Goal: Obtain resource: Download file/media

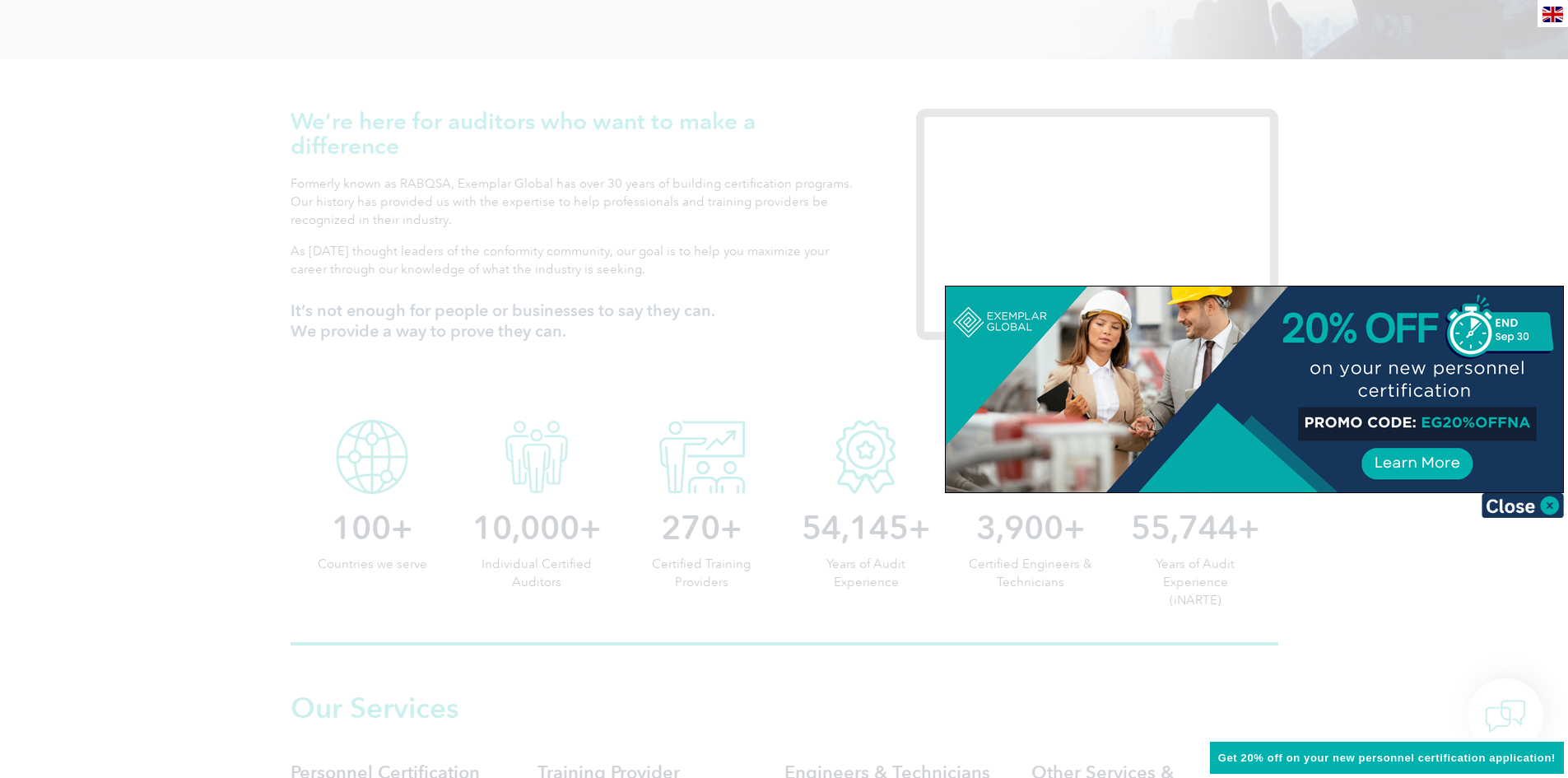
scroll to position [494, 0]
click at [1553, 508] on img at bounding box center [1522, 505] width 82 height 24
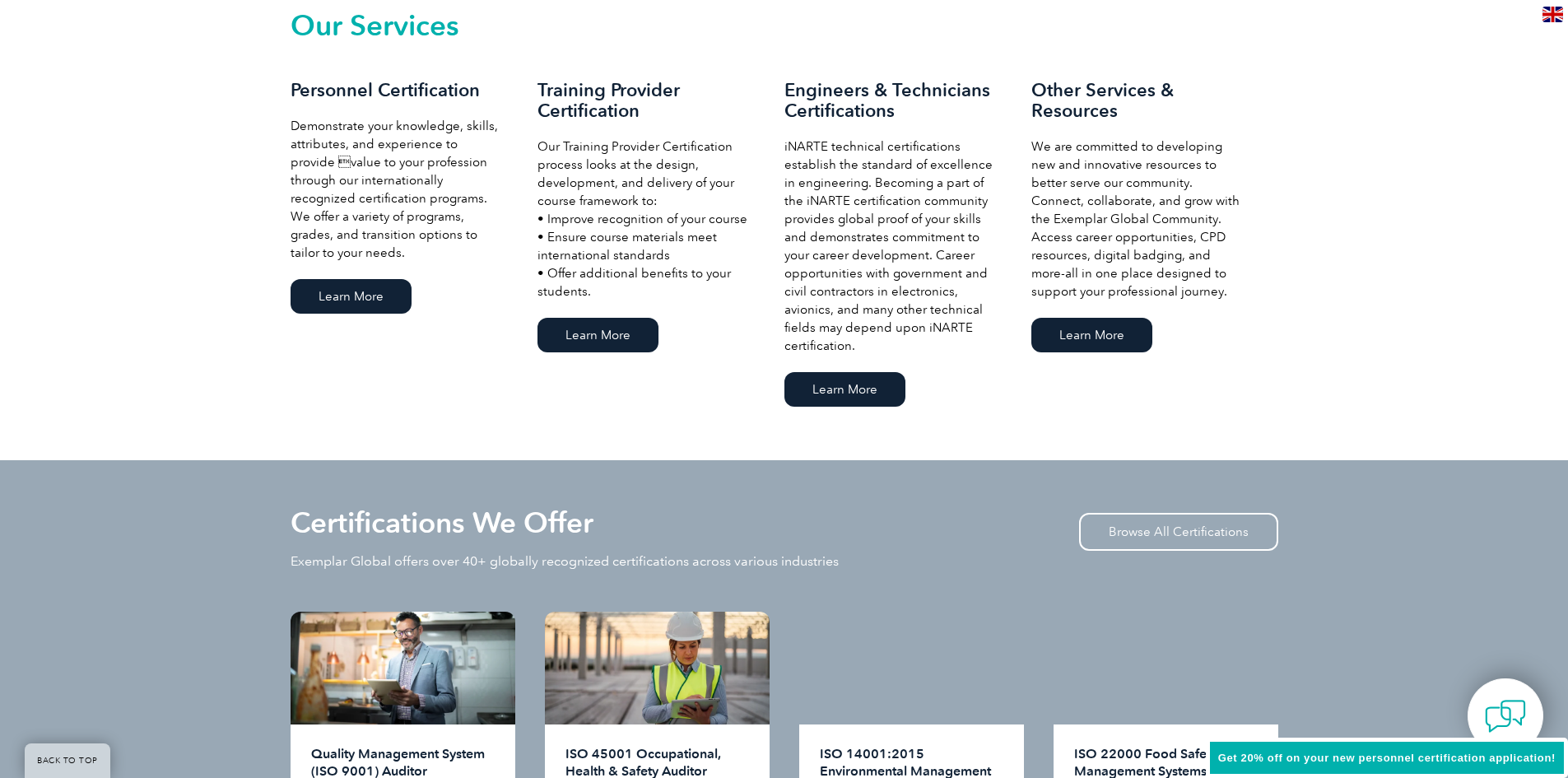
scroll to position [1564, 0]
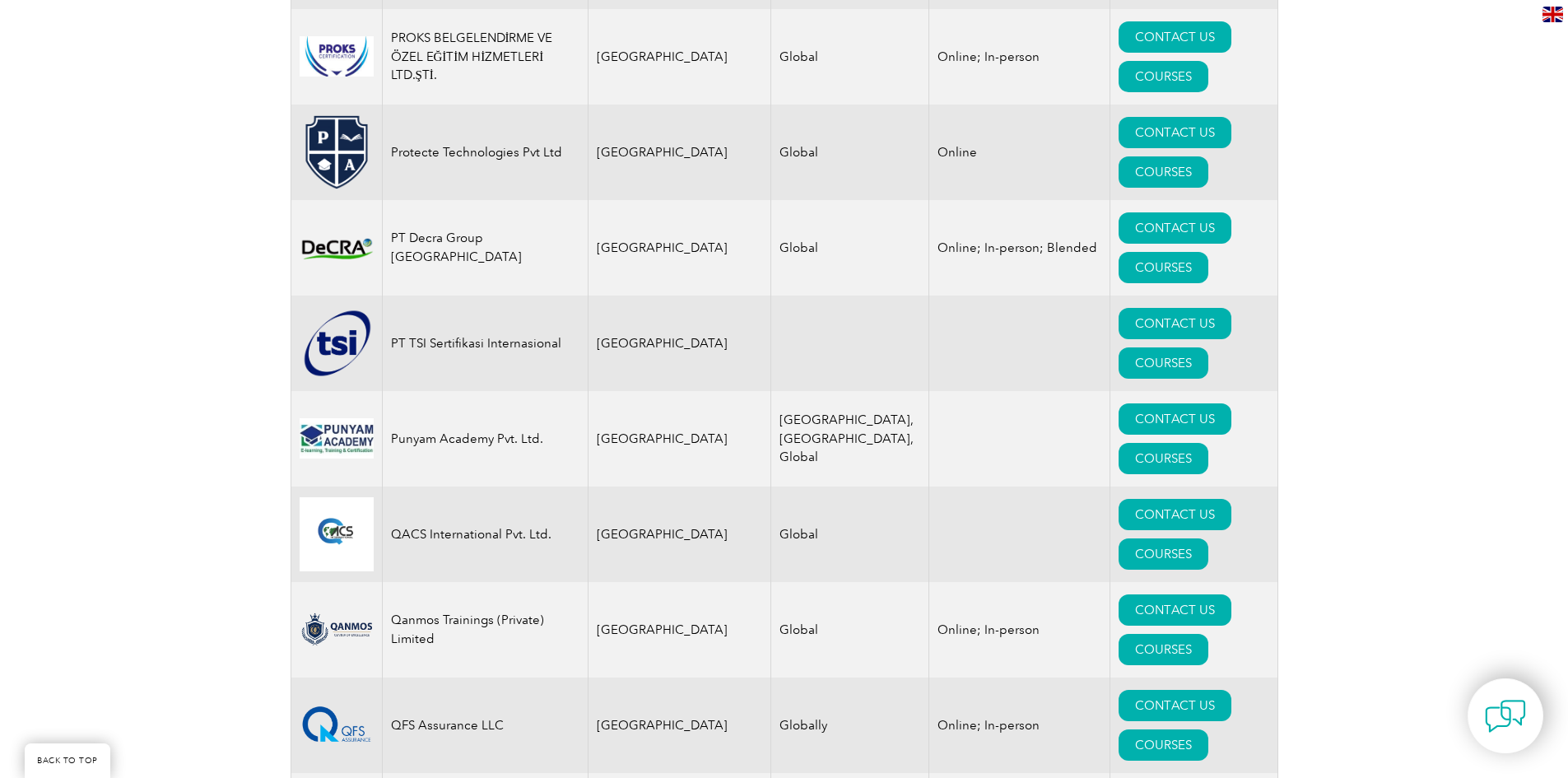
scroll to position [20796, 0]
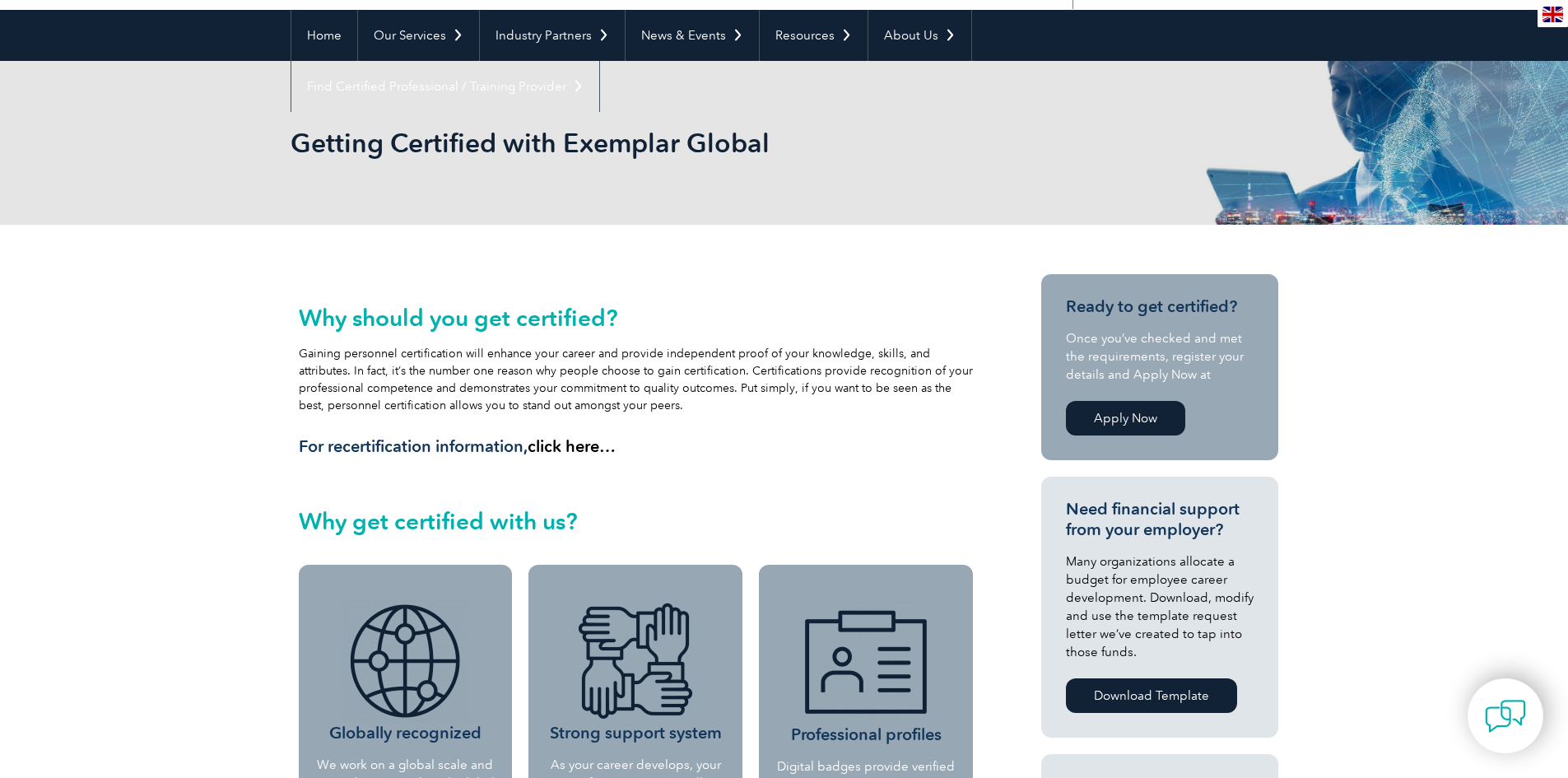
scroll to position [65, 0]
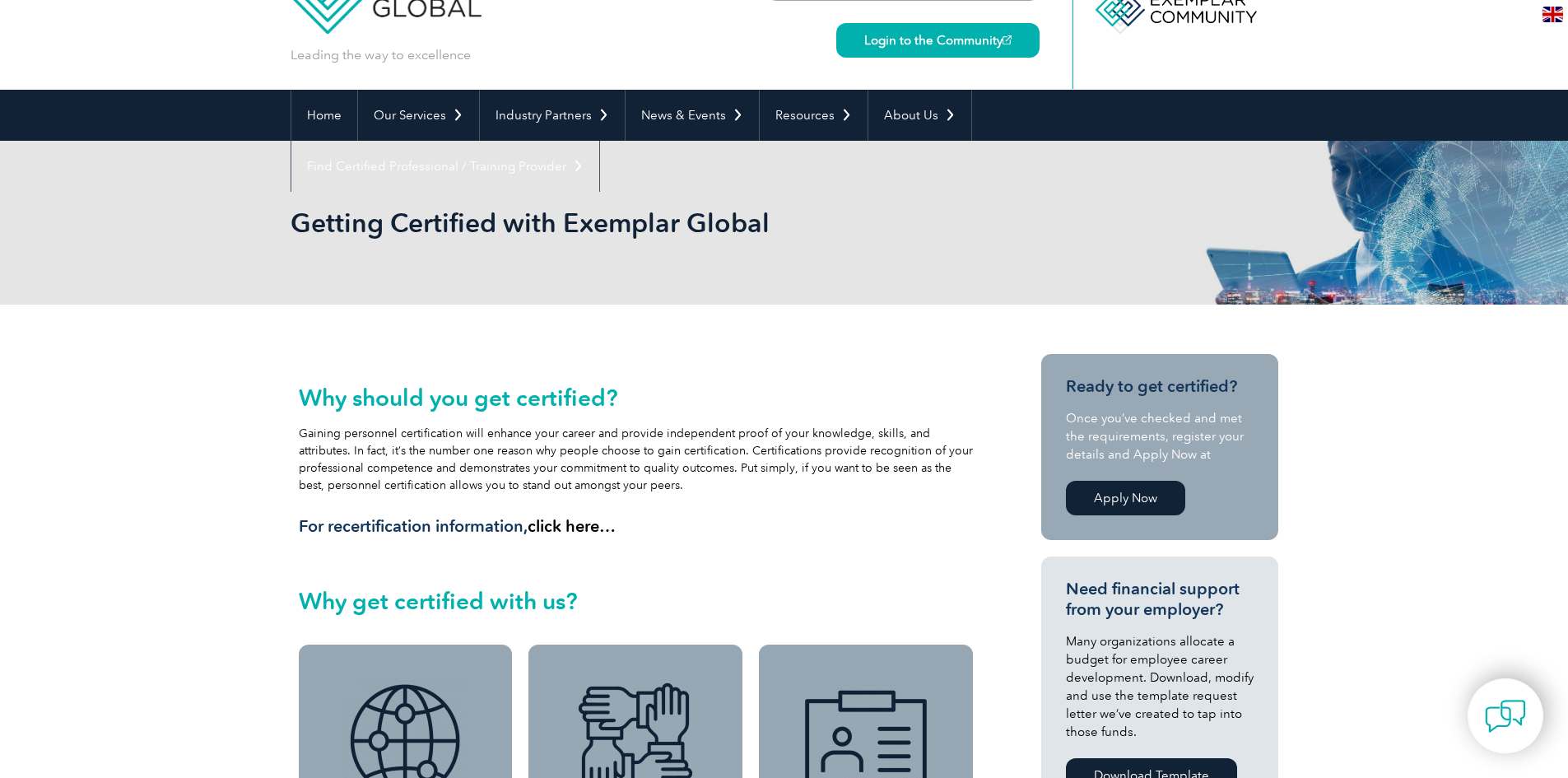
click at [1127, 490] on link "Apply Now" at bounding box center [1124, 498] width 119 height 35
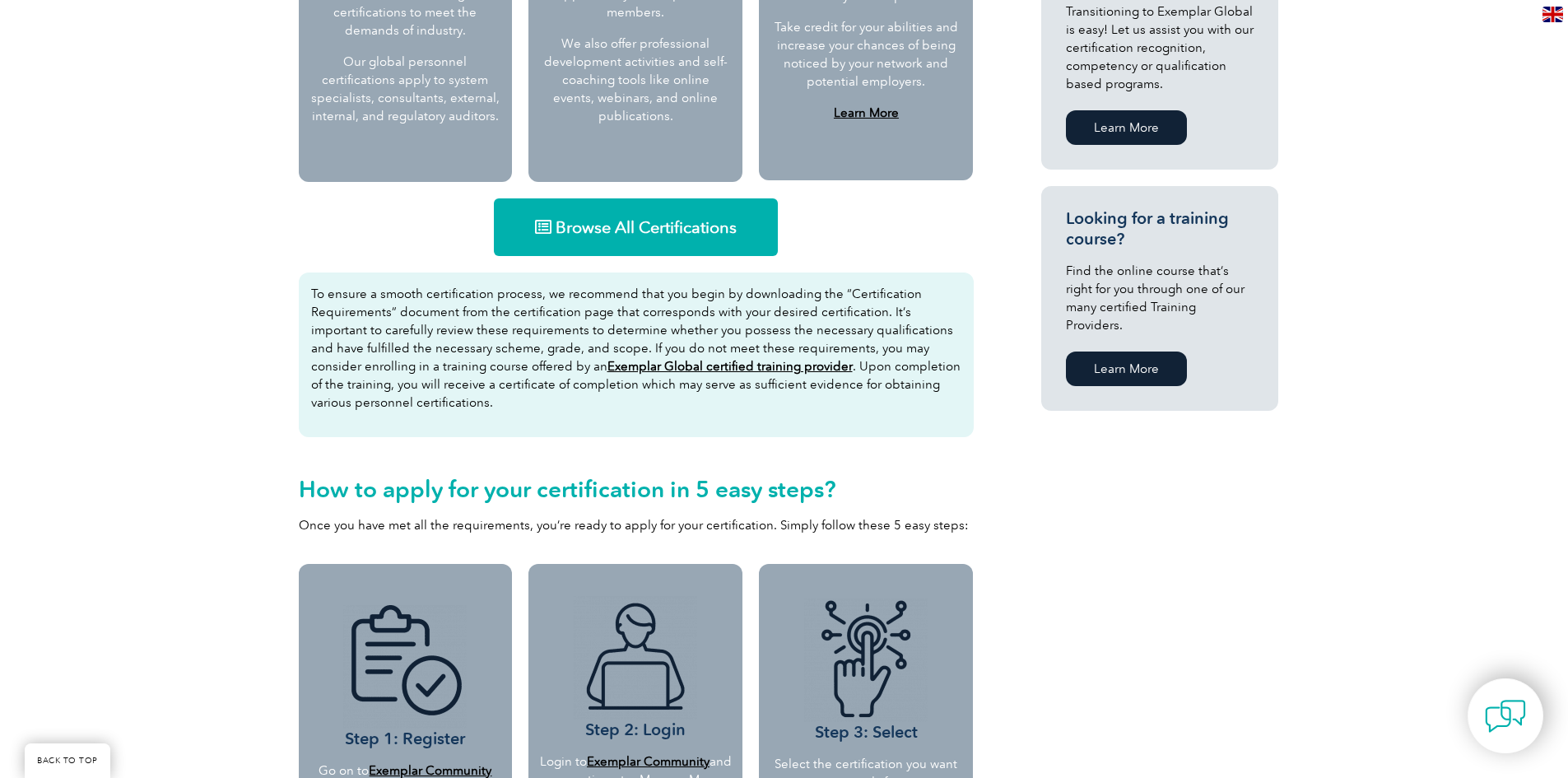
scroll to position [949, 0]
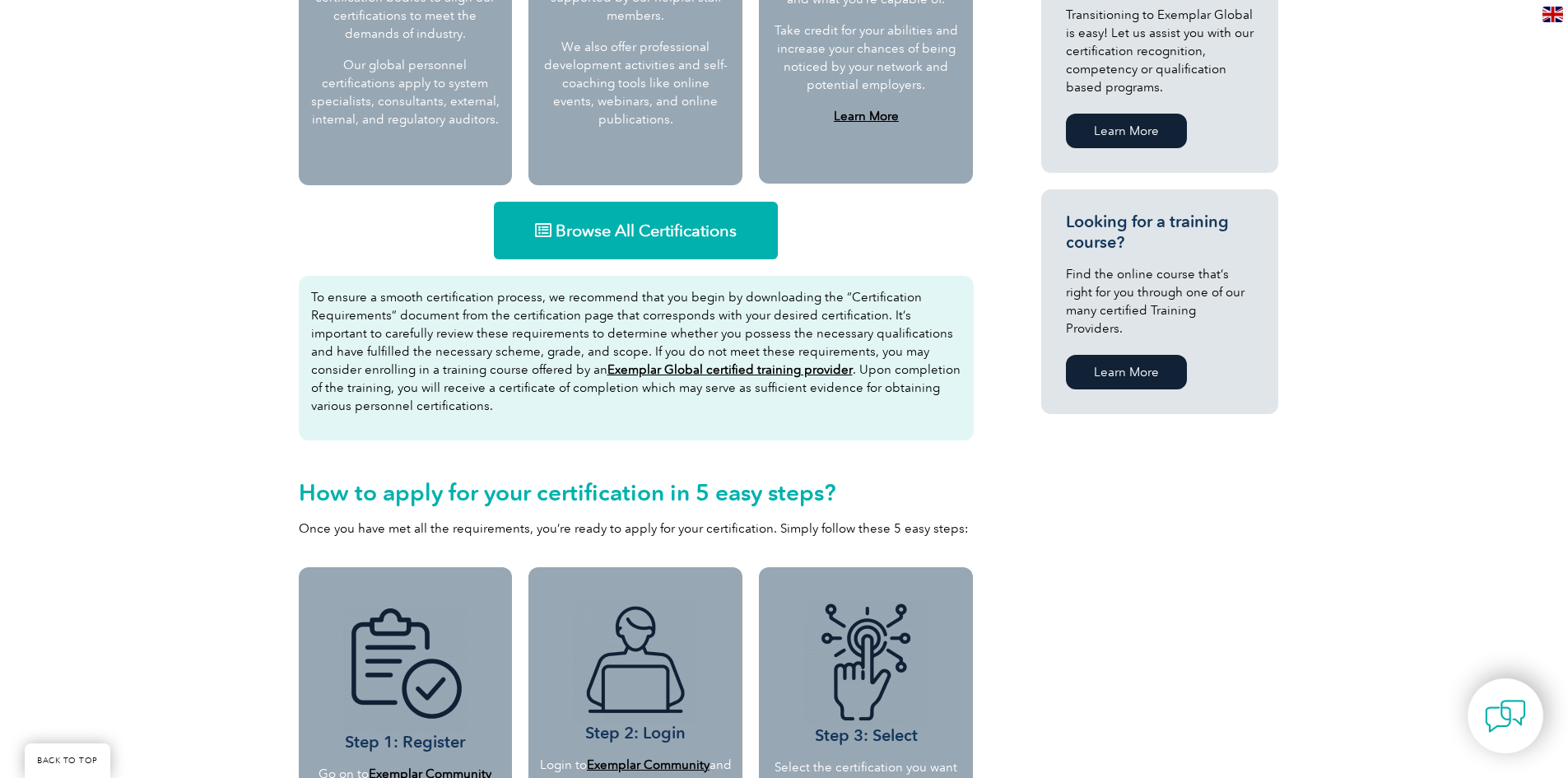
click at [679, 227] on span "Browse All Certifications" at bounding box center [646, 230] width 181 height 16
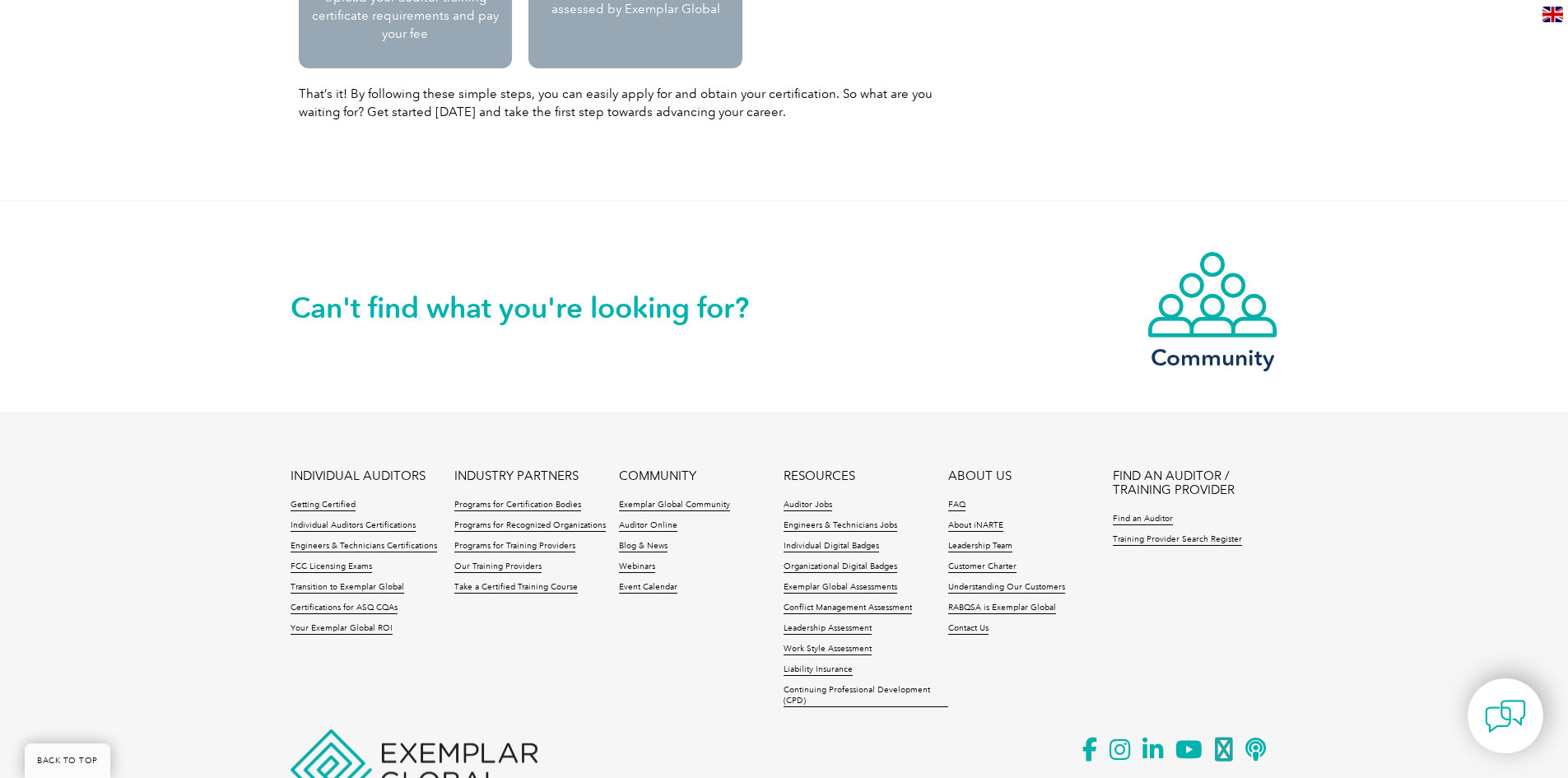
scroll to position [2101, 0]
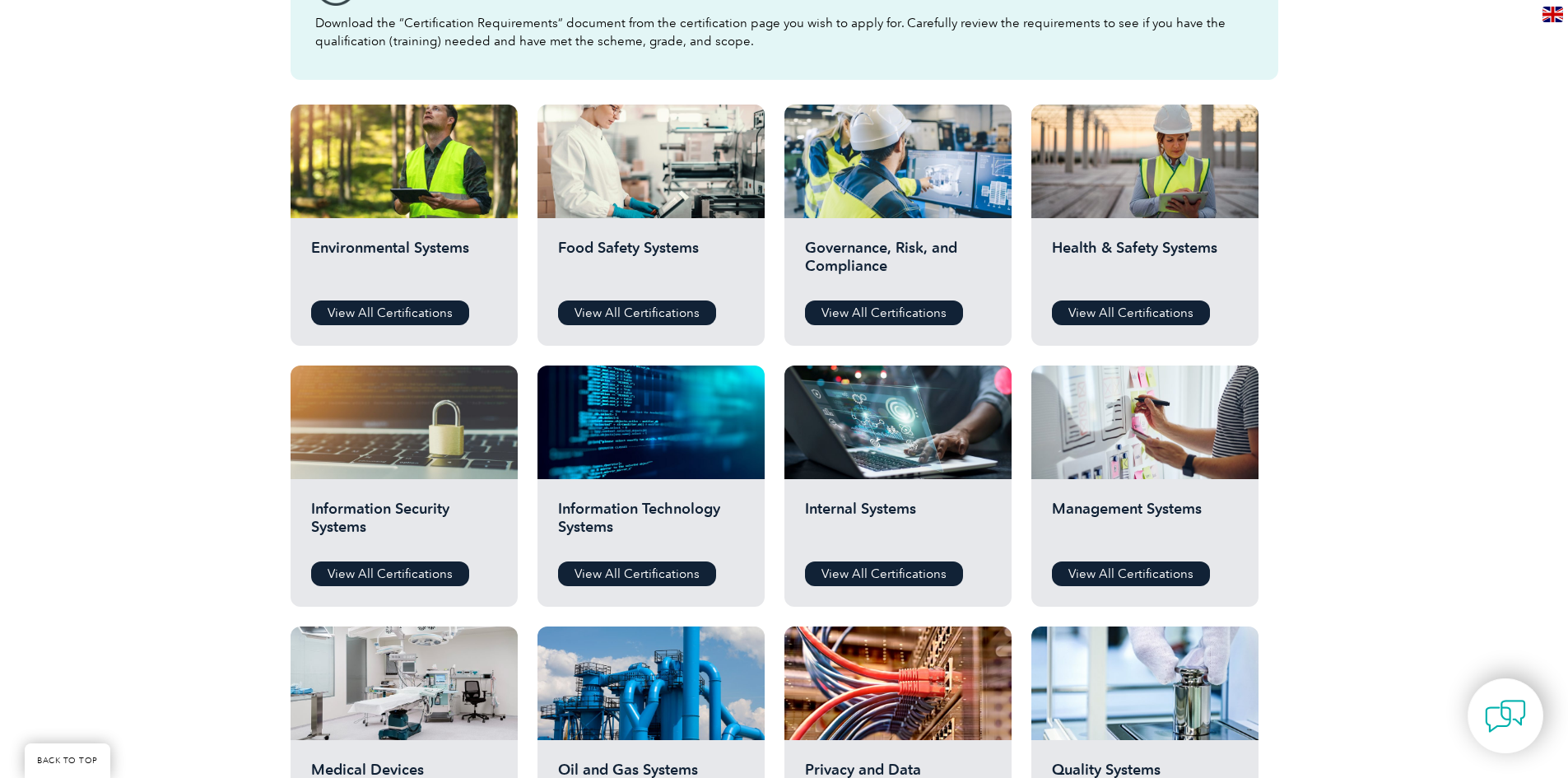
scroll to position [494, 0]
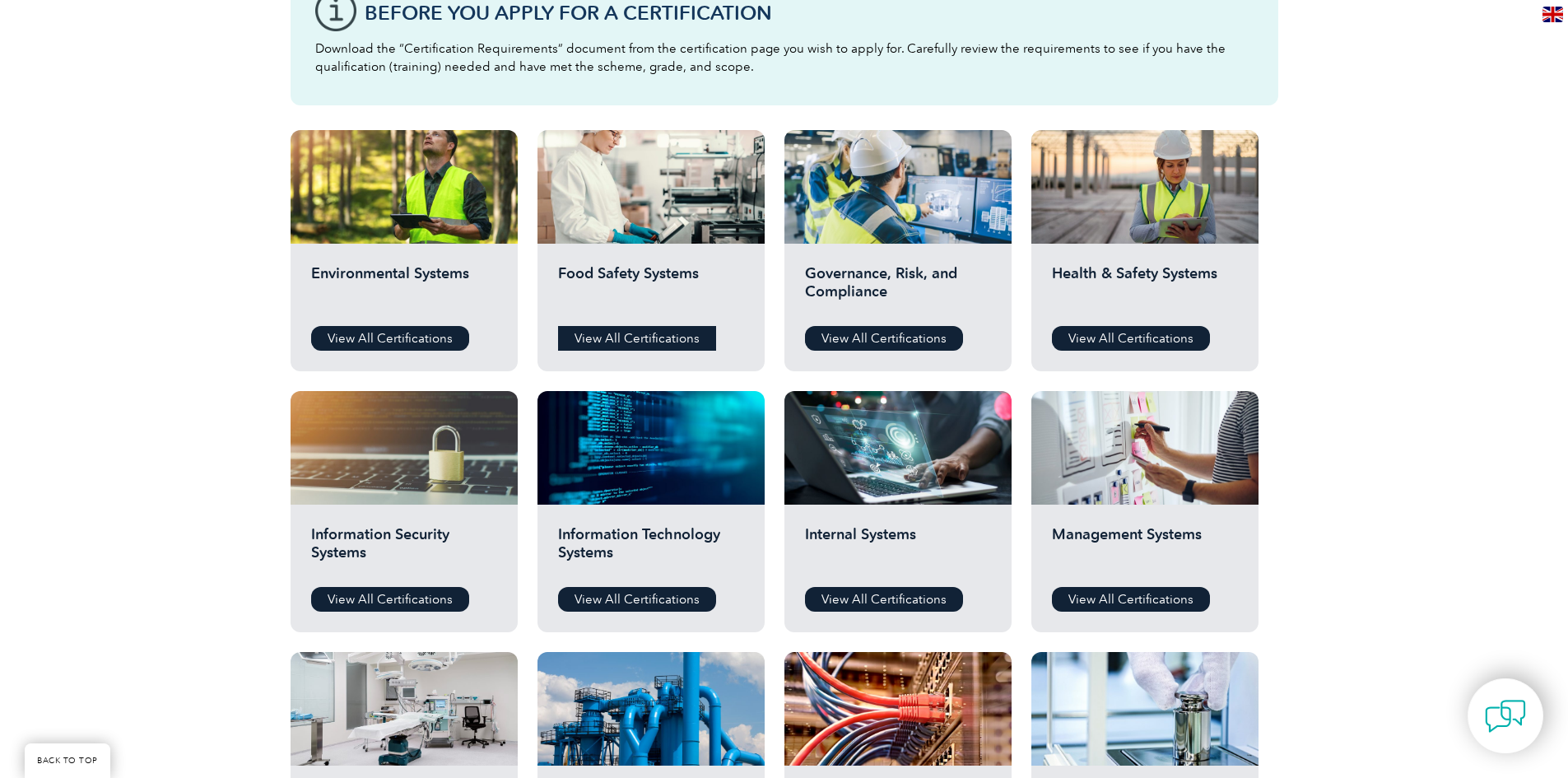
click at [646, 330] on link "View All Certifications" at bounding box center [636, 337] width 158 height 24
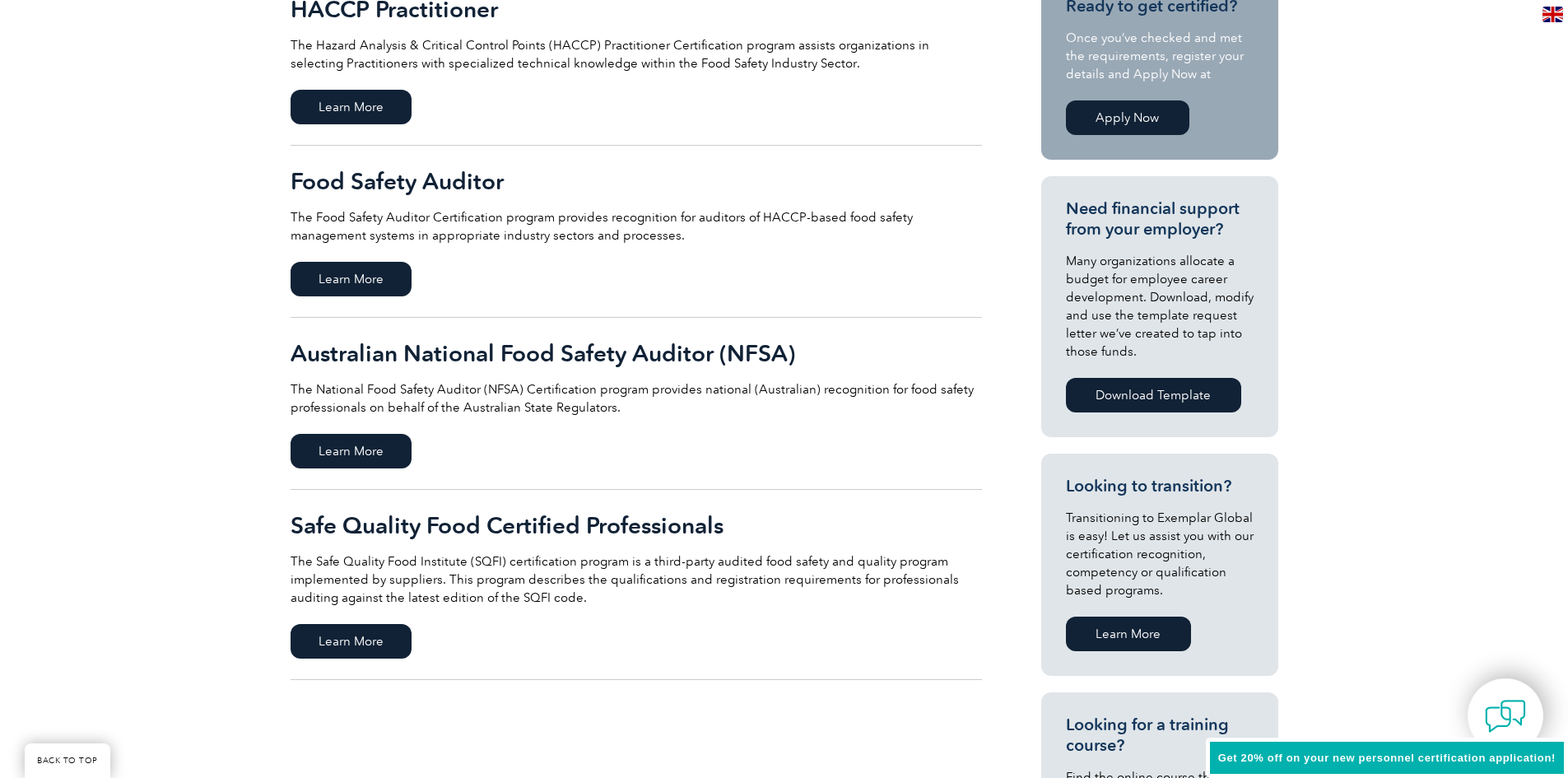
scroll to position [494, 0]
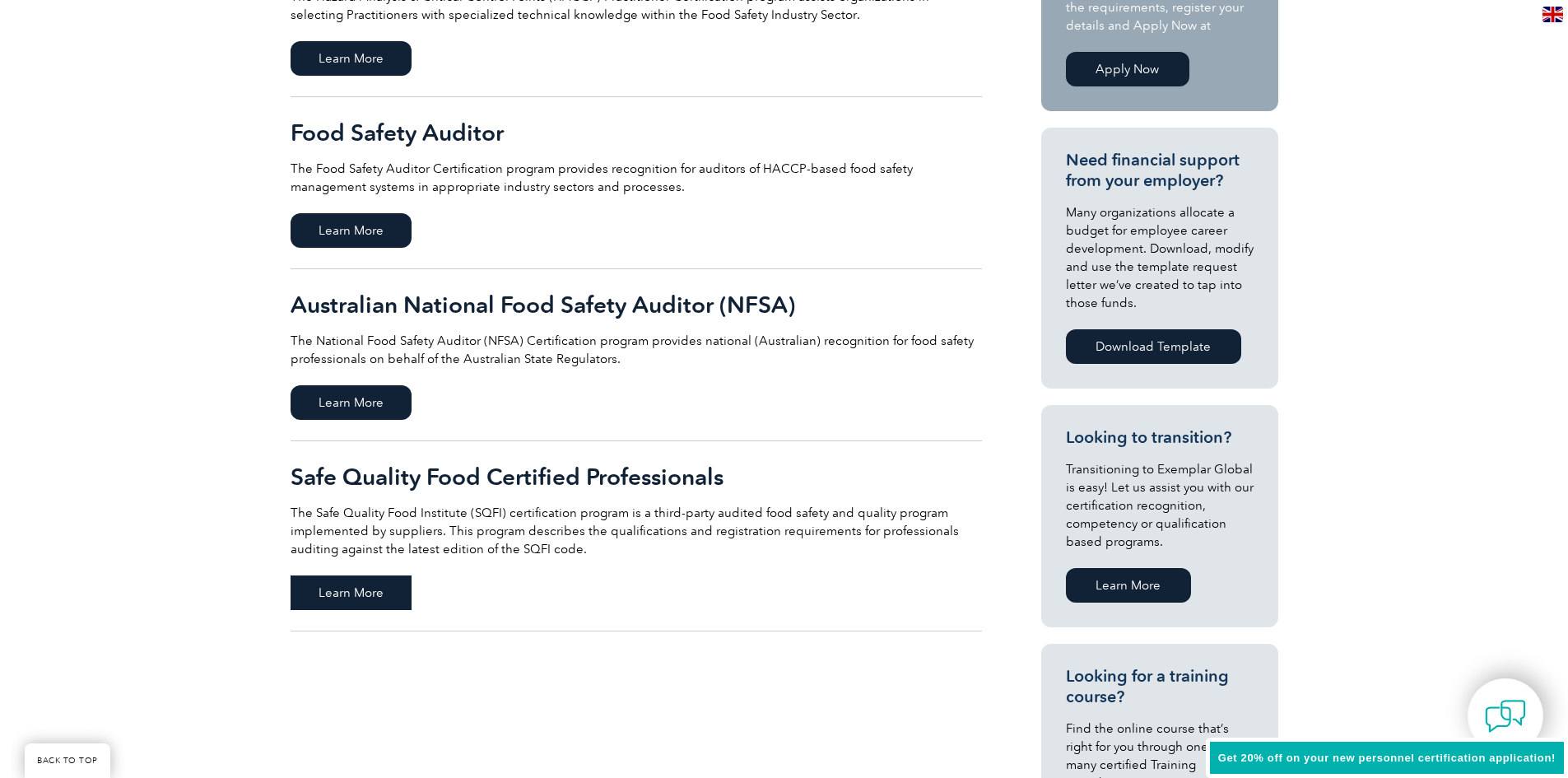
click at [391, 585] on span "Learn More" at bounding box center [351, 593] width 121 height 35
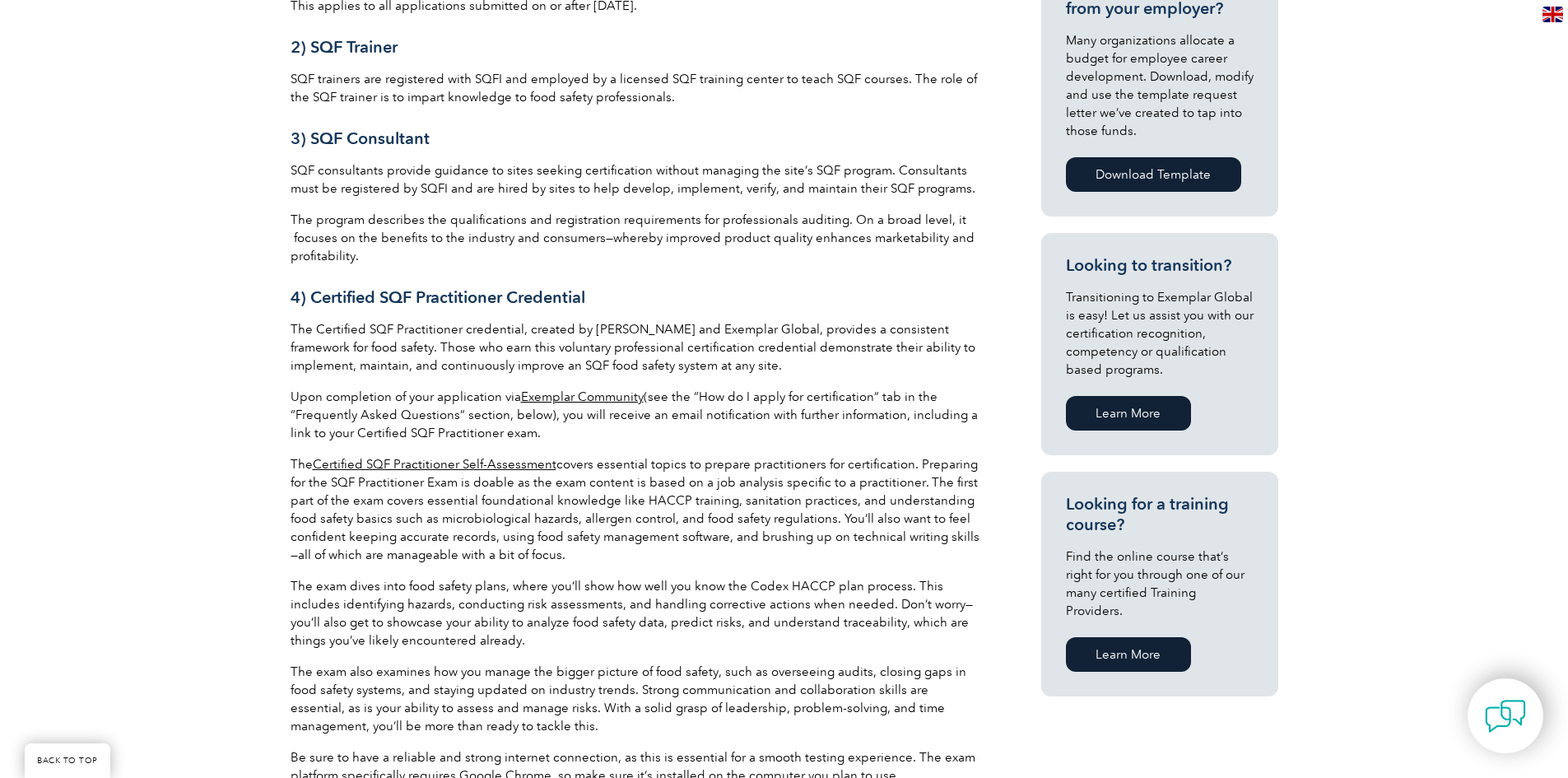
scroll to position [790, 0]
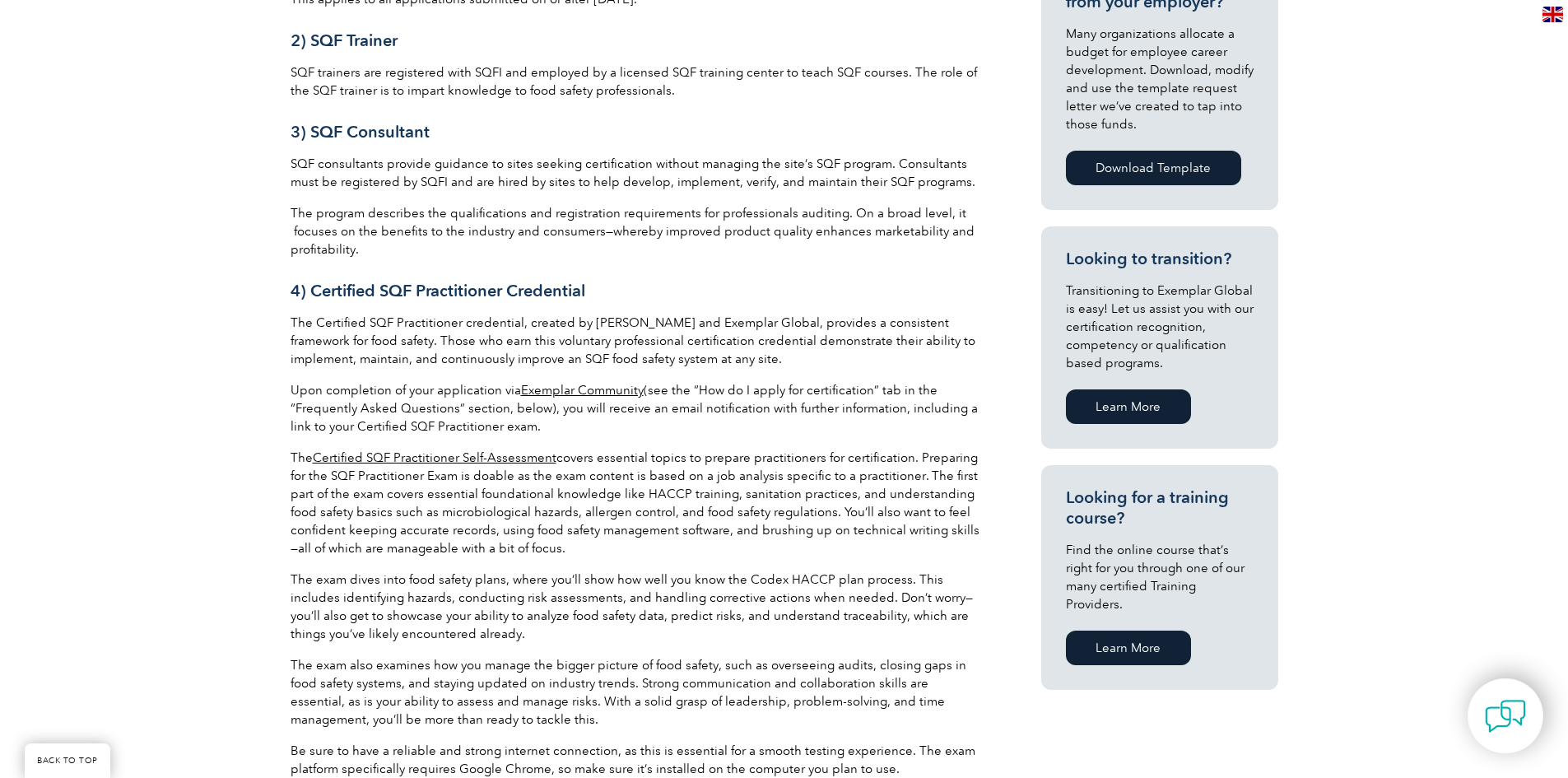
click at [422, 454] on link "Certified SQF Practitioner Self-Assessment" at bounding box center [434, 457] width 243 height 15
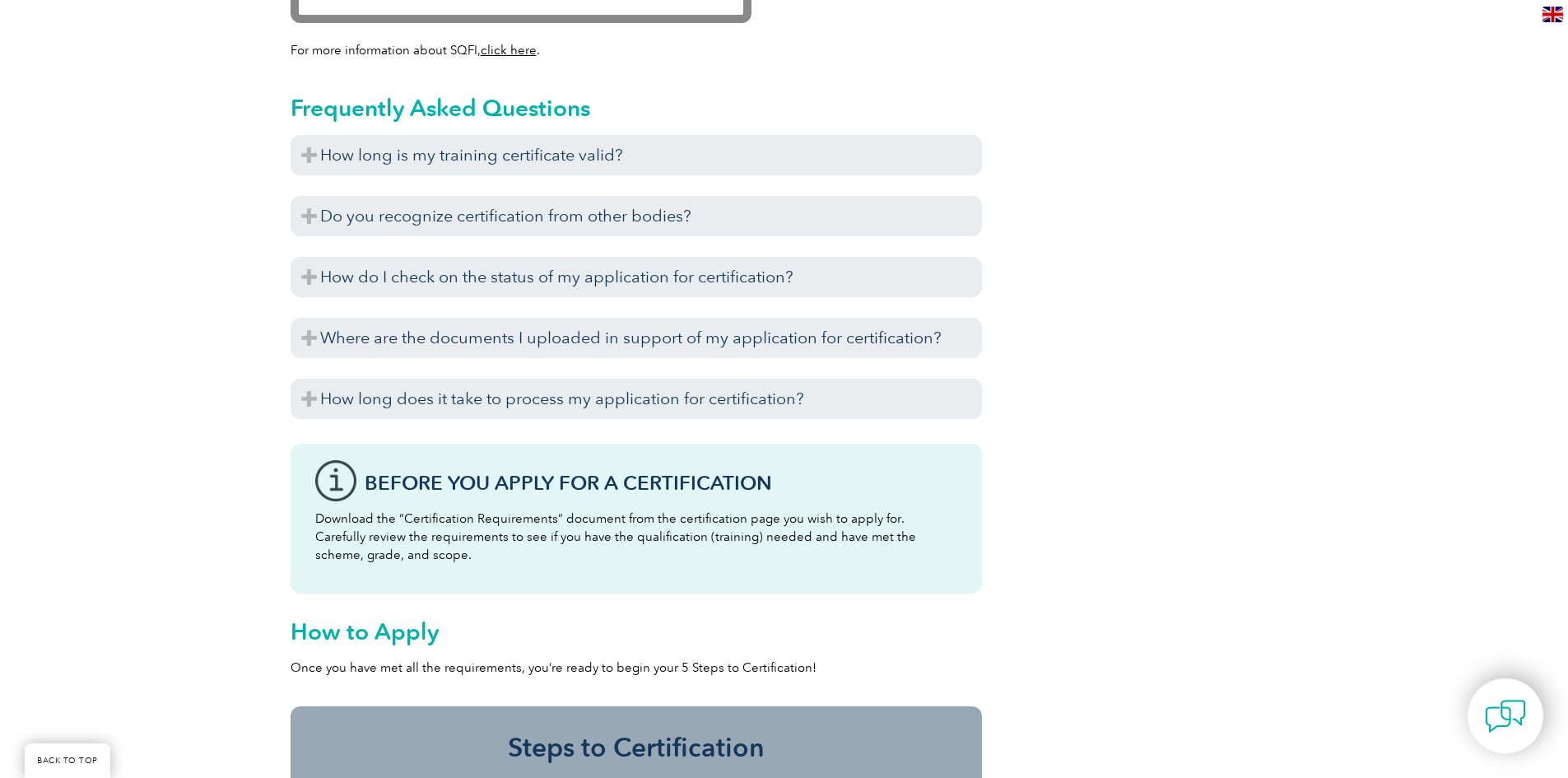
scroll to position [1942, 0]
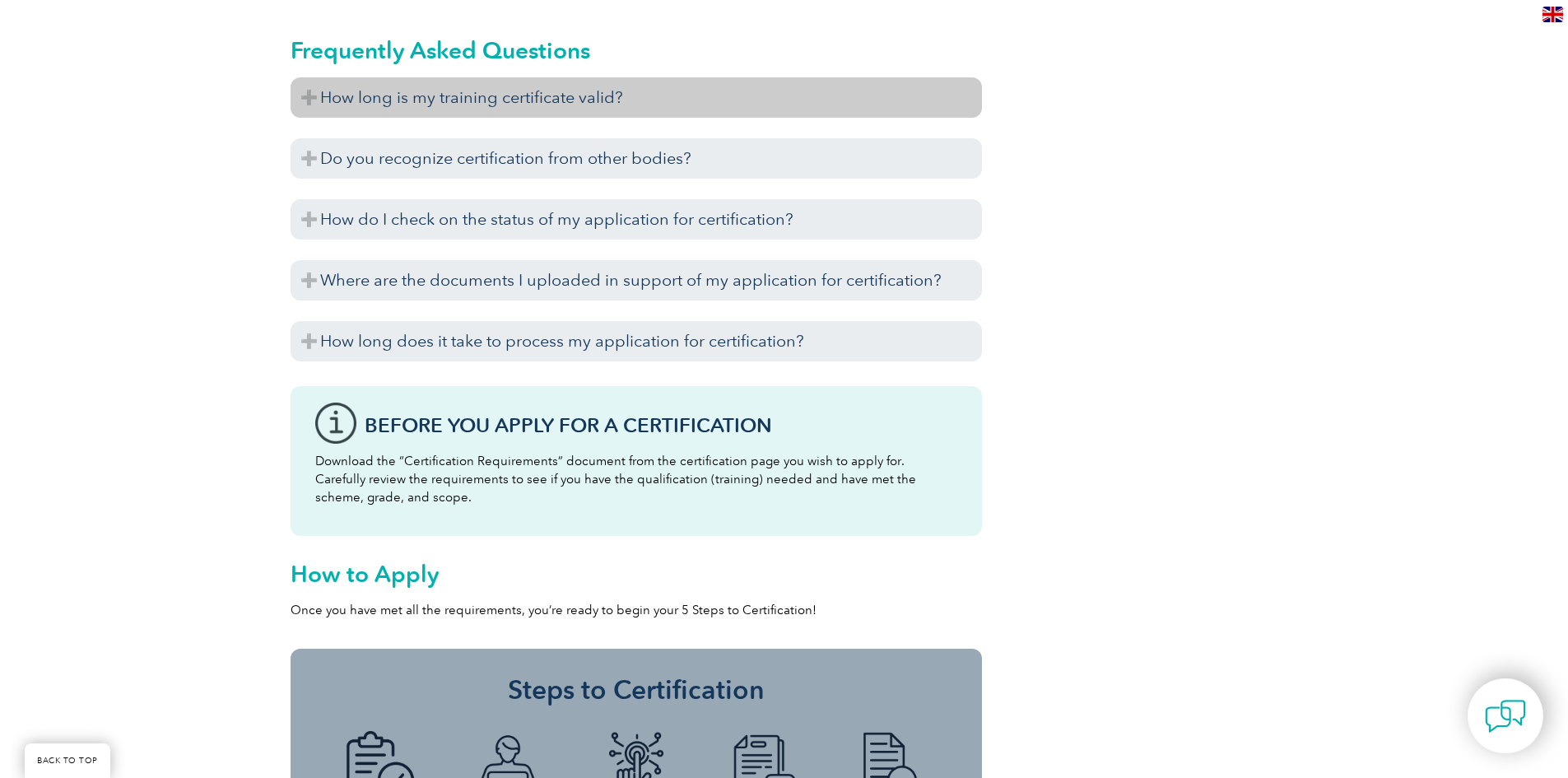
click at [309, 96] on h3 "How long is my training certificate valid?" at bounding box center [636, 98] width 692 height 41
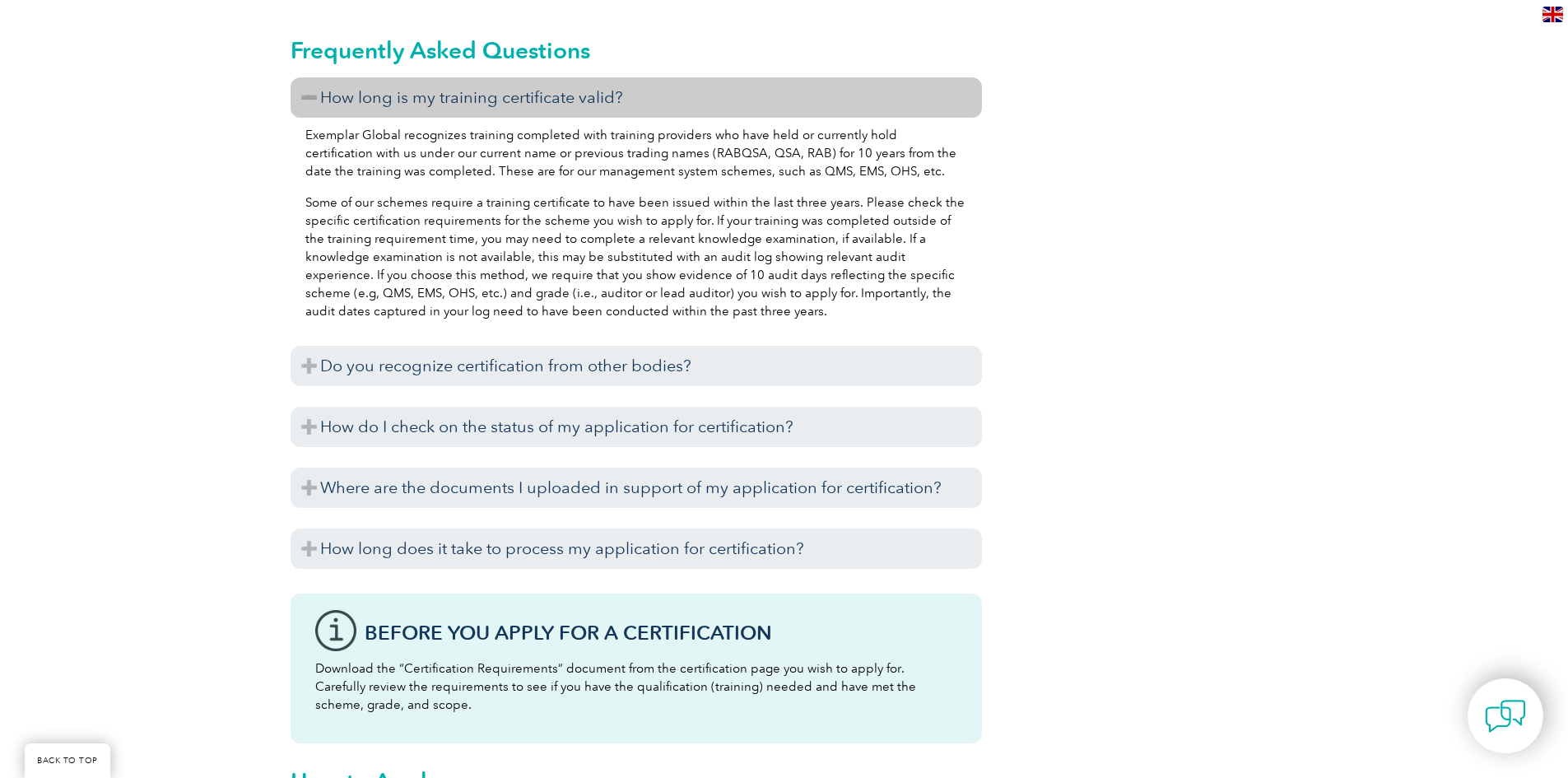
click at [309, 96] on h3 "How long is my training certificate valid?" at bounding box center [636, 98] width 692 height 41
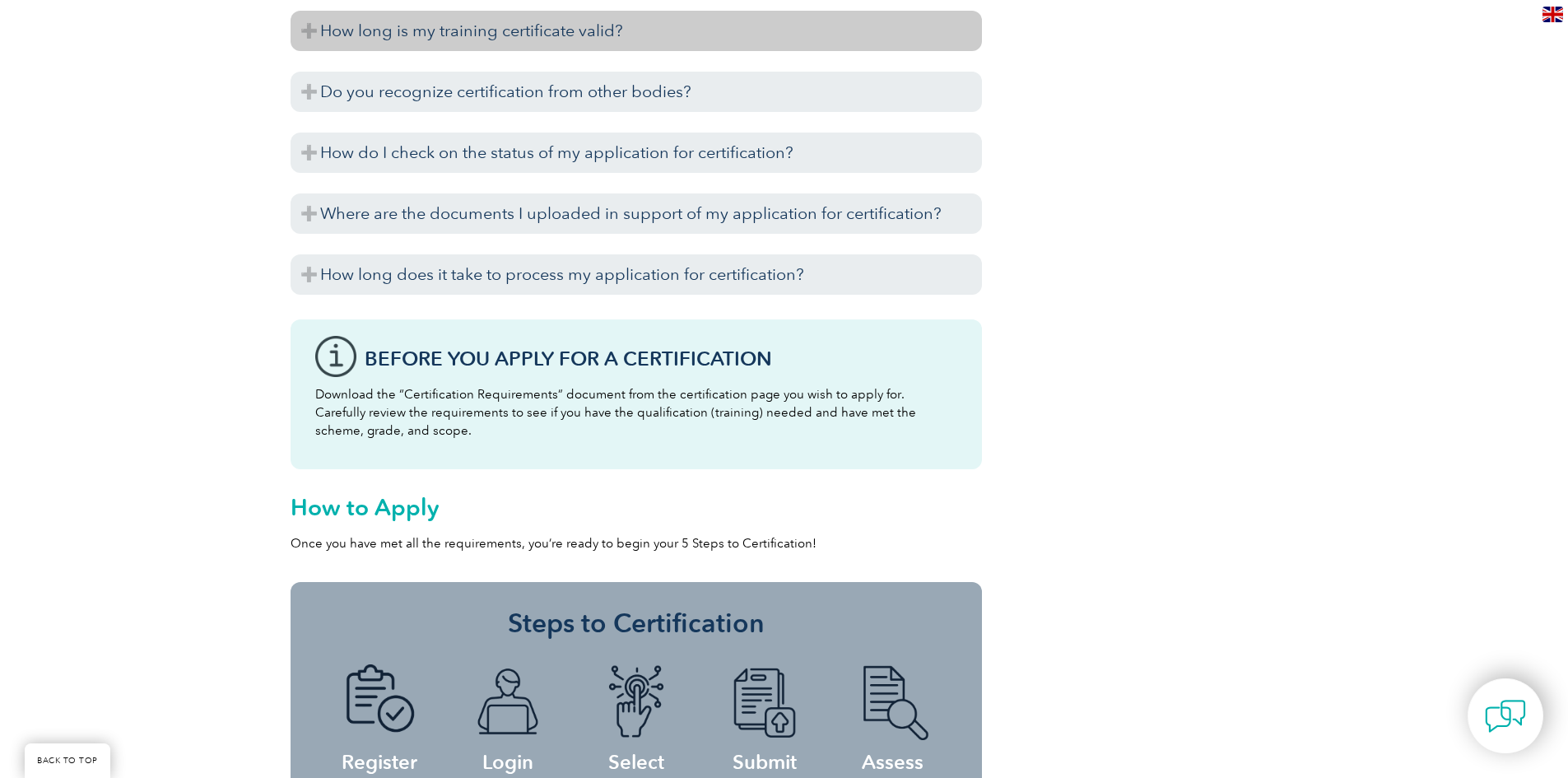
scroll to position [2189, 0]
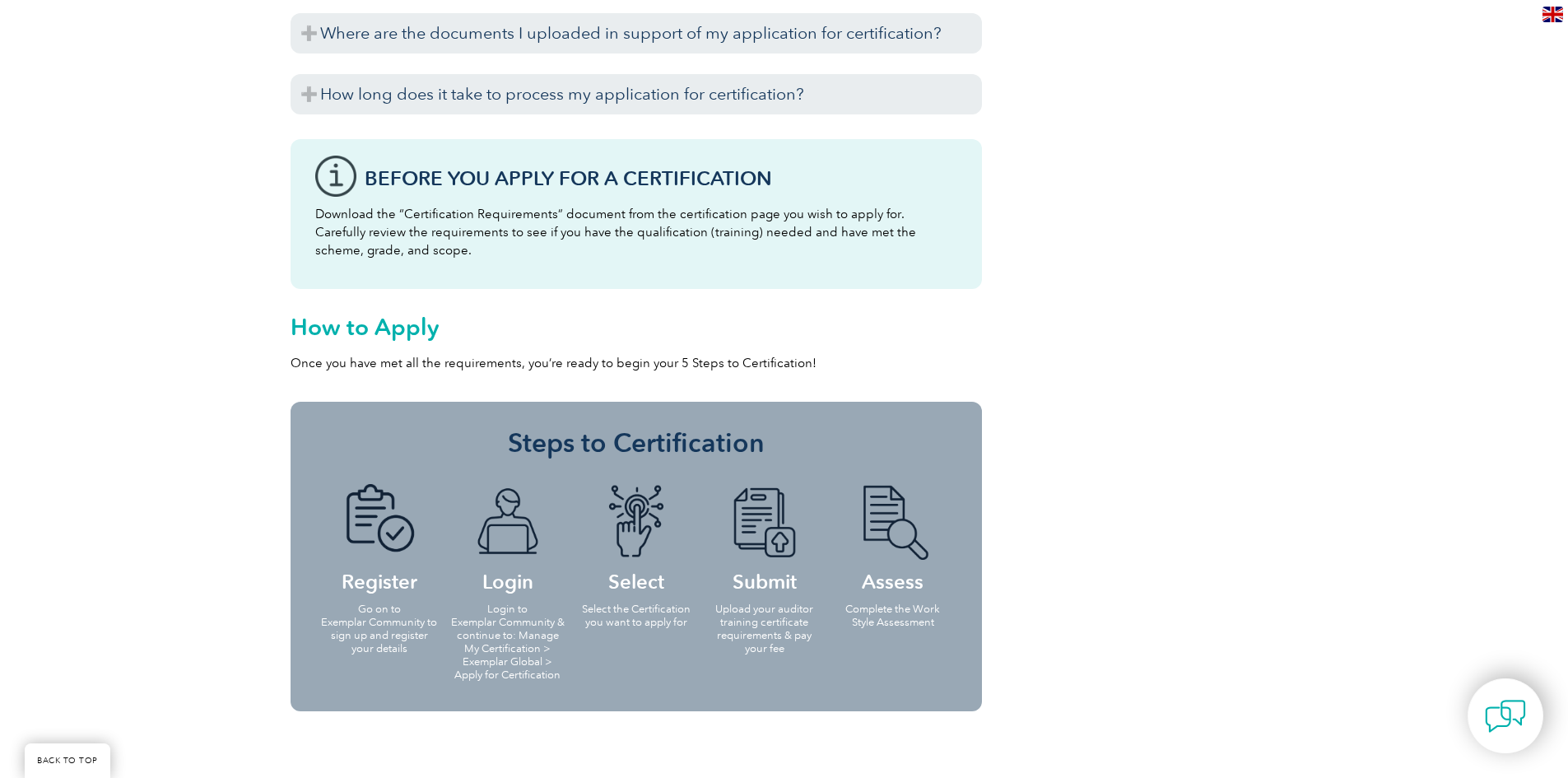
click at [391, 186] on h3 "Before You Apply For a Certification" at bounding box center [661, 177] width 593 height 20
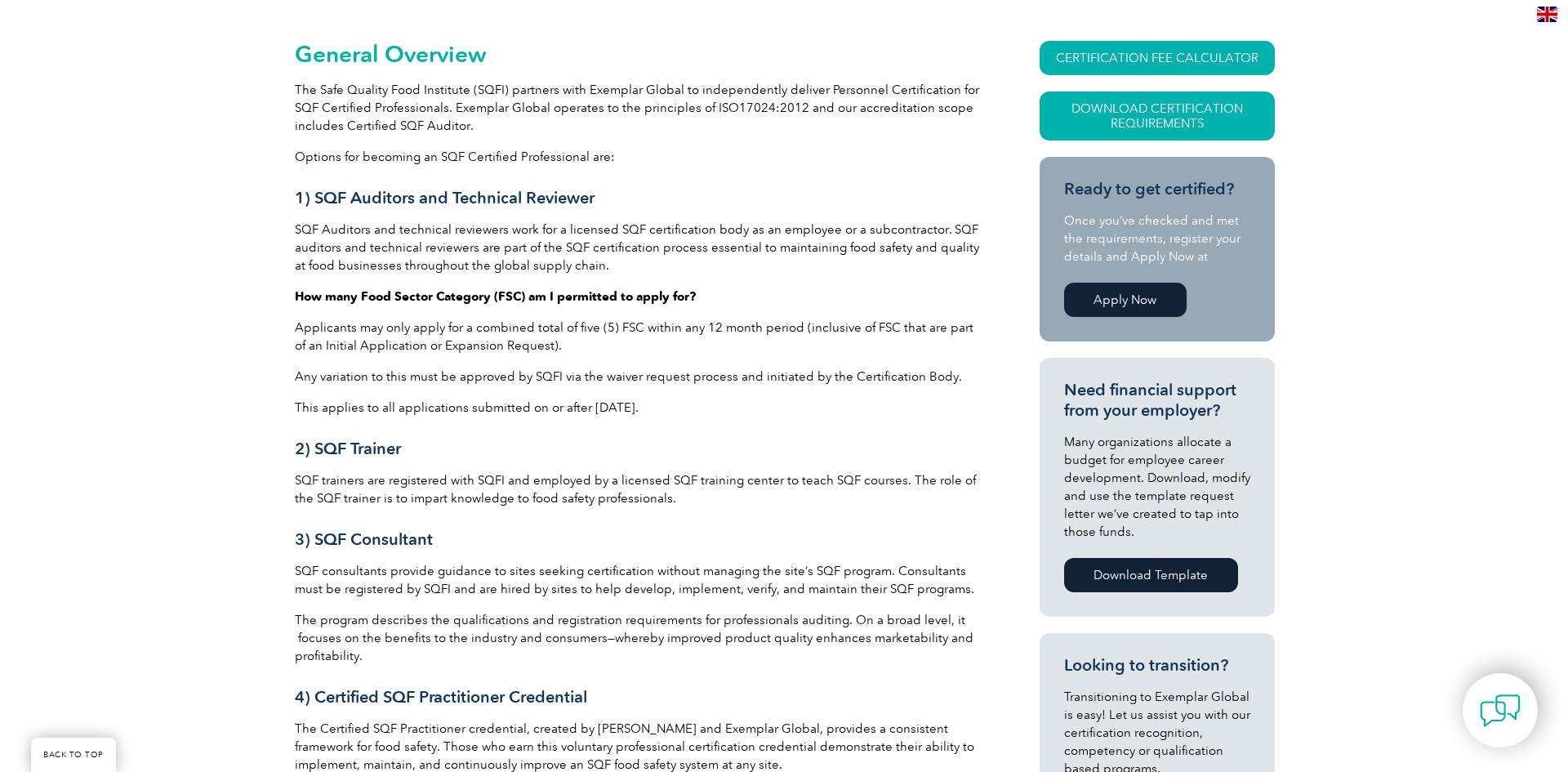
scroll to position [293, 0]
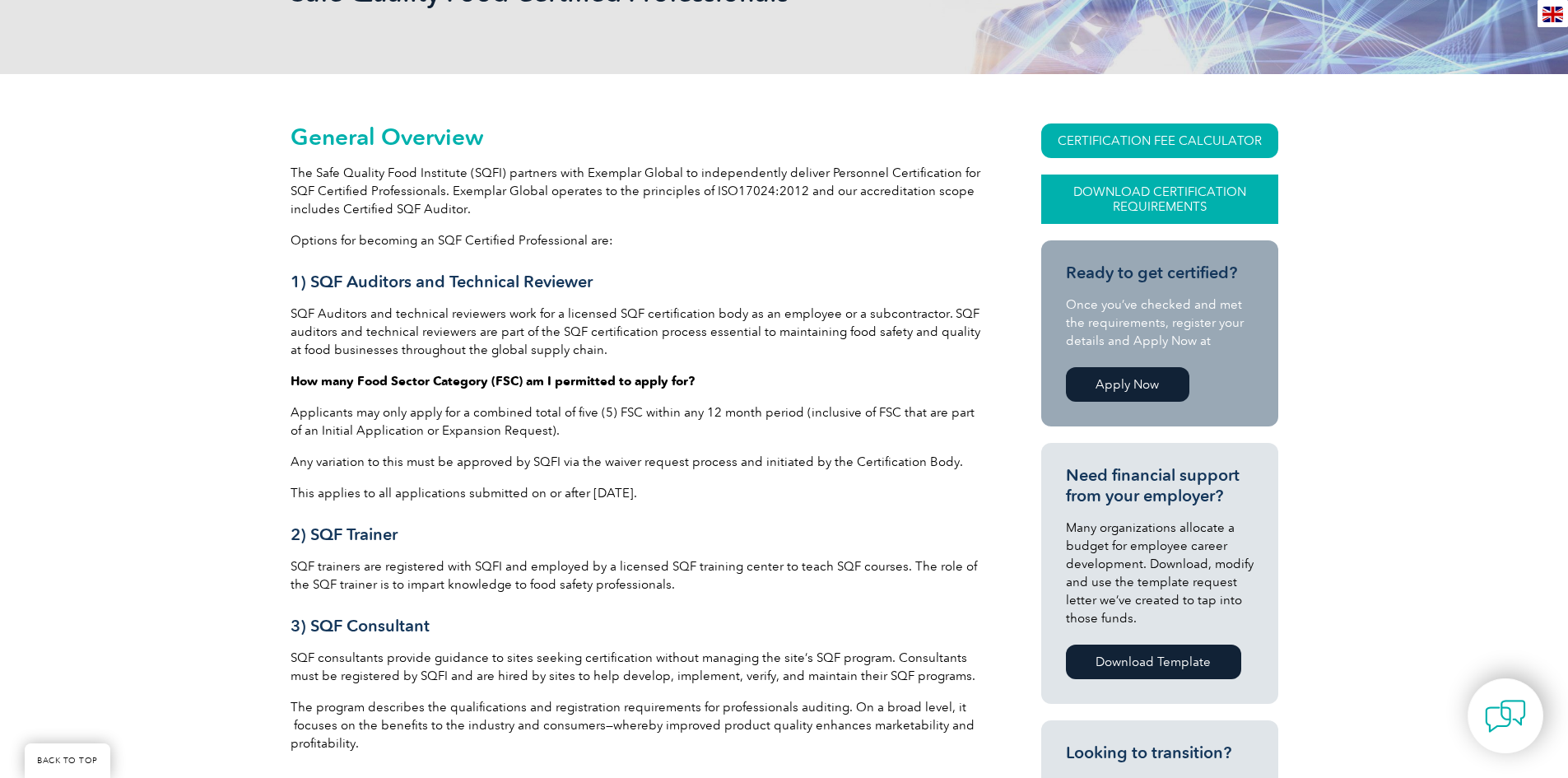
click at [1101, 200] on link "Download Certification Requirements" at bounding box center [1159, 199] width 237 height 49
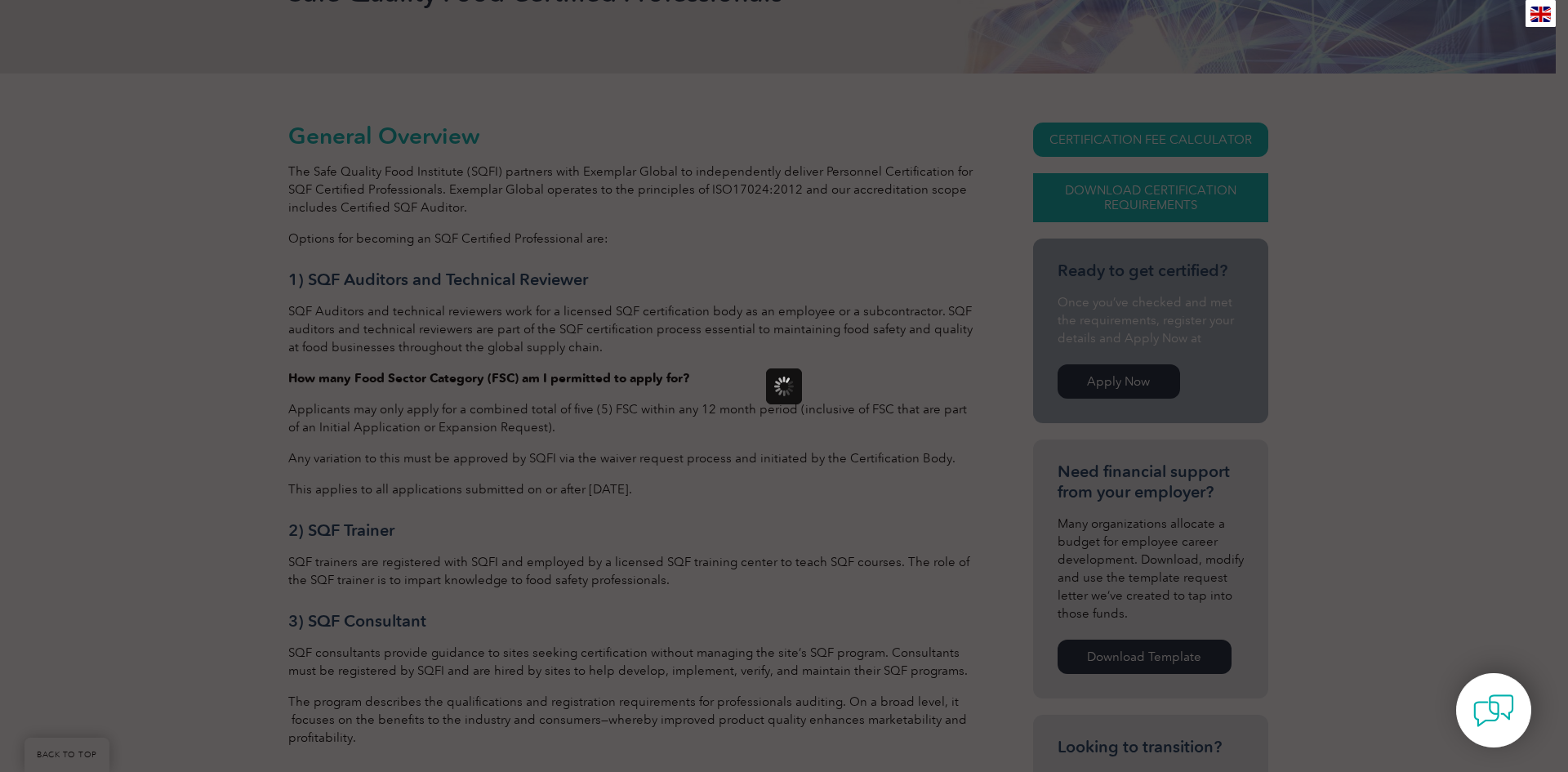
scroll to position [0, 0]
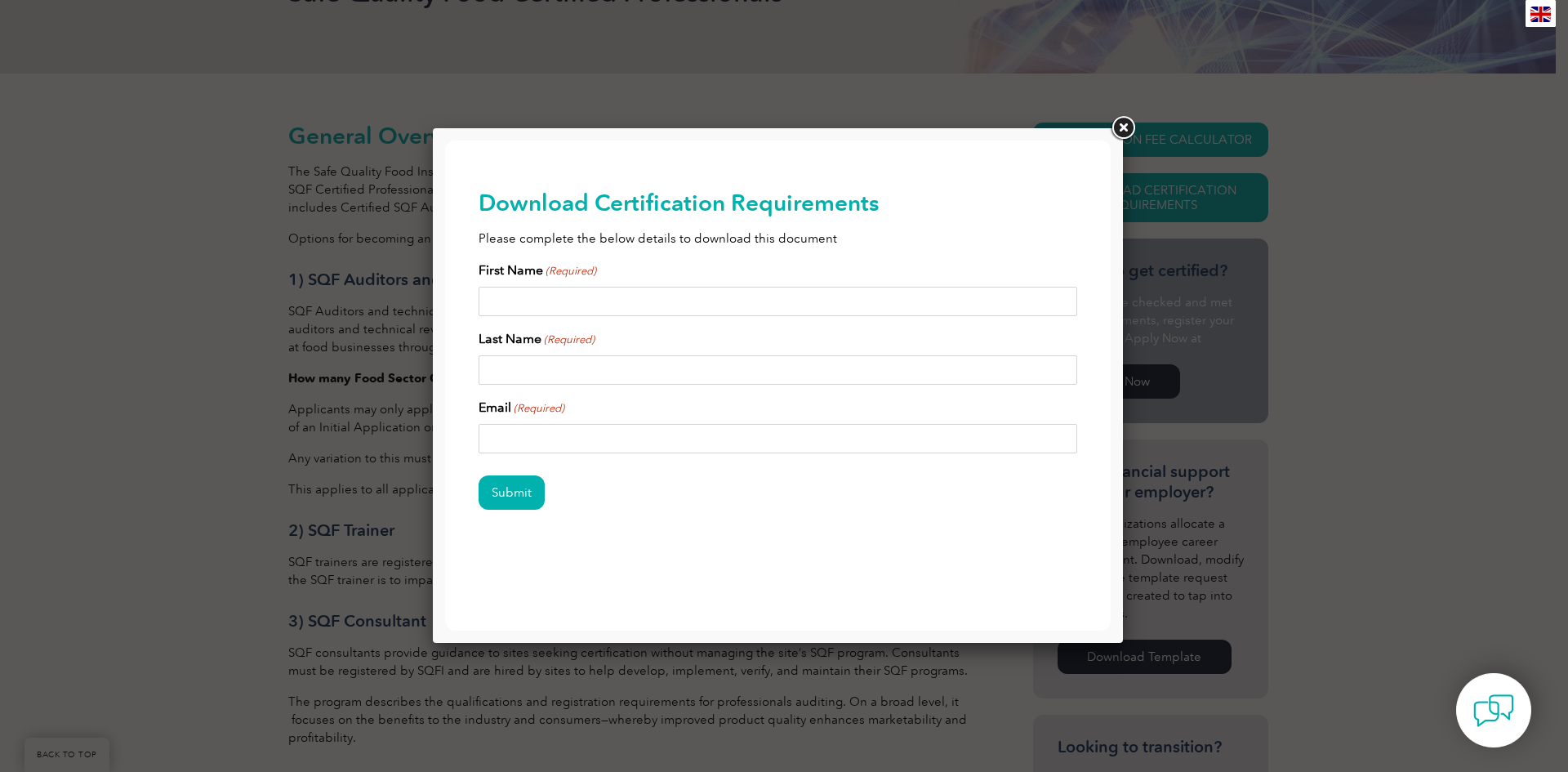
click at [628, 306] on input "First Name (Required)" at bounding box center [779, 301] width 600 height 30
type input "Jessica"
type input "Casarez"
type input "jcasarez@vcoastal.com"
click at [502, 488] on input "Submit" at bounding box center [511, 492] width 66 height 35
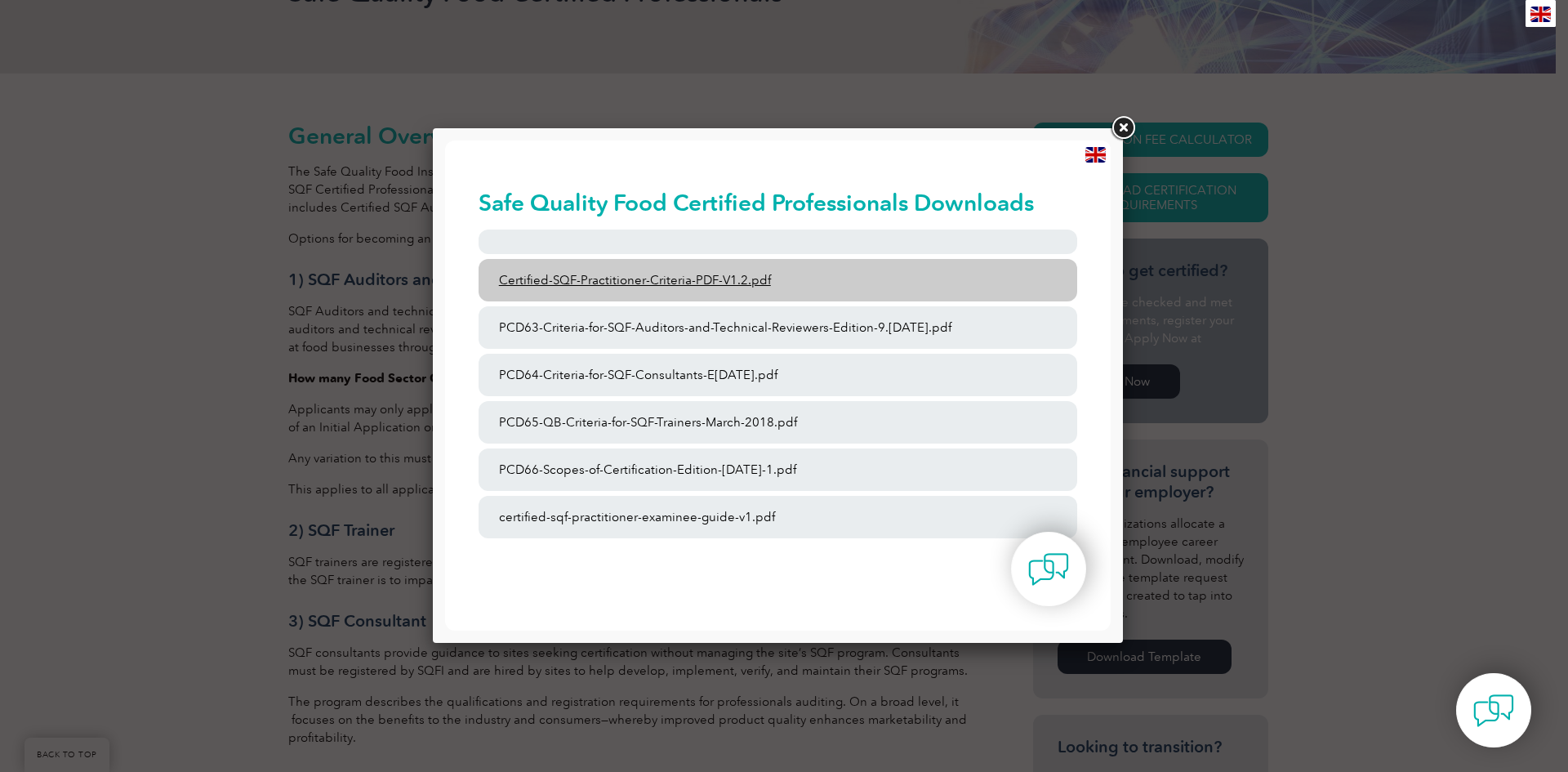
click at [653, 285] on link "Certified-SQF-Practitioner-Criteria-PDF-V1.2.pdf" at bounding box center [779, 280] width 600 height 42
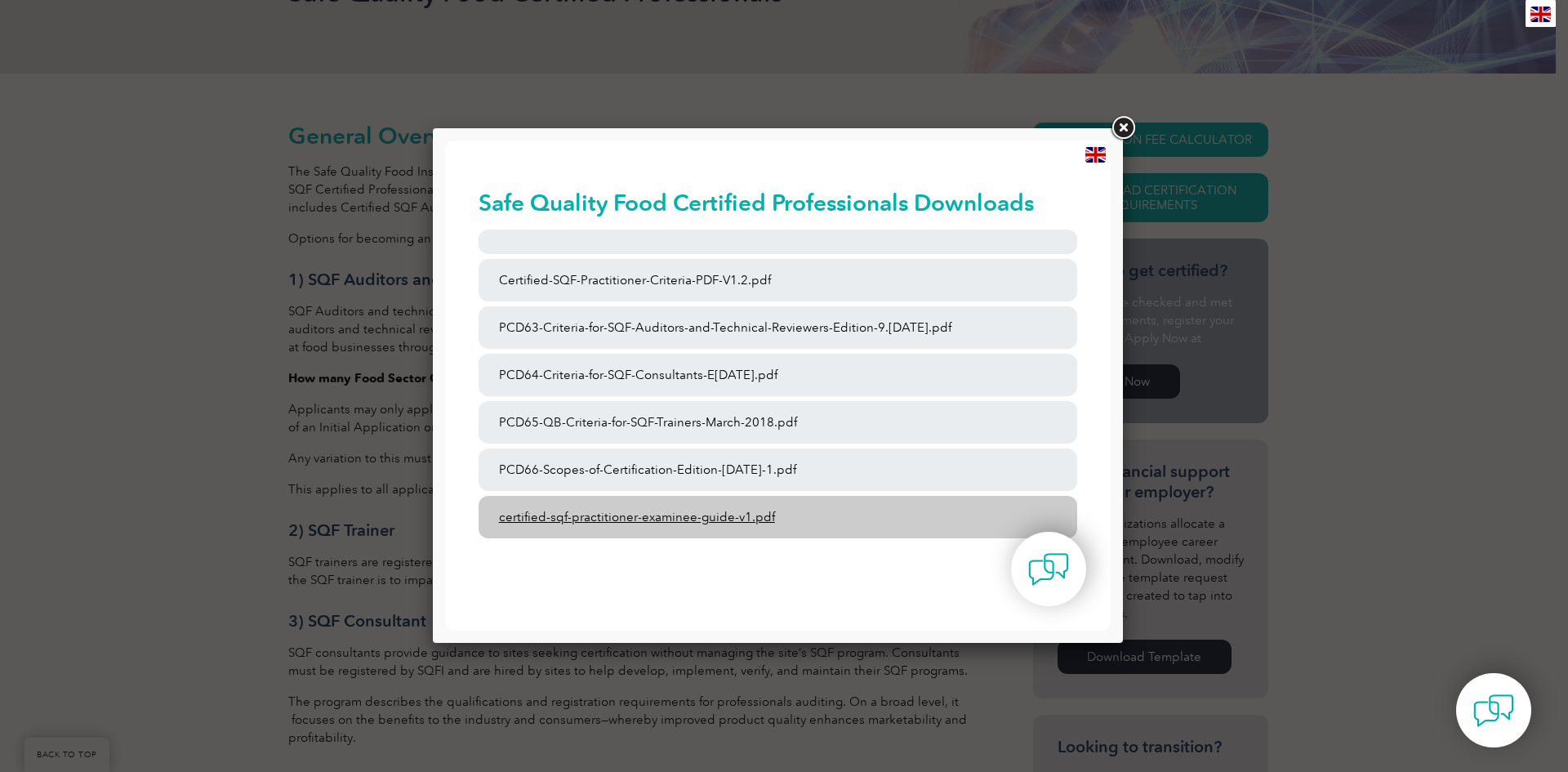
click at [655, 523] on link "certified-sqf-practitioner-examinee-guide-v1.pdf" at bounding box center [779, 517] width 600 height 42
